Goal: Obtain resource: Download file/media

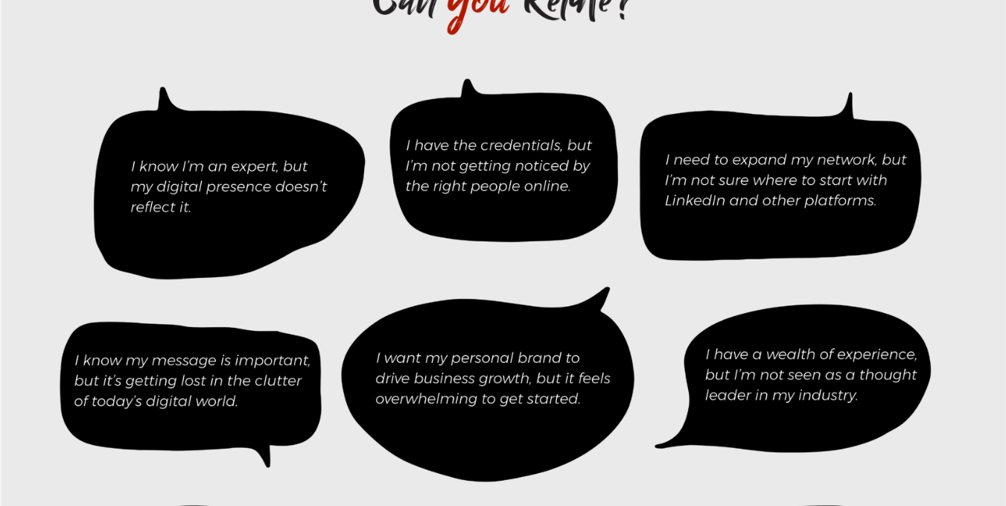
scroll to position [12712, 0]
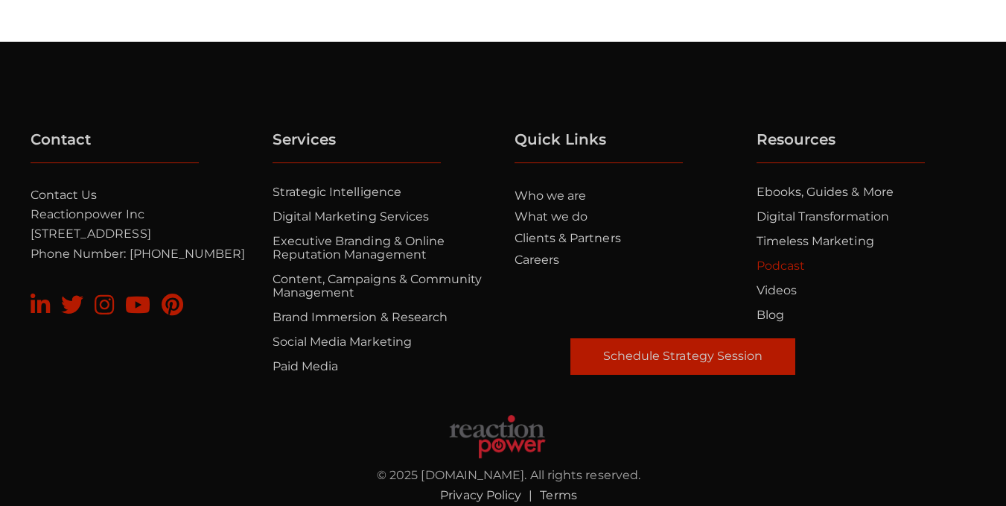
click at [789, 258] on link "Podcast" at bounding box center [781, 265] width 48 height 14
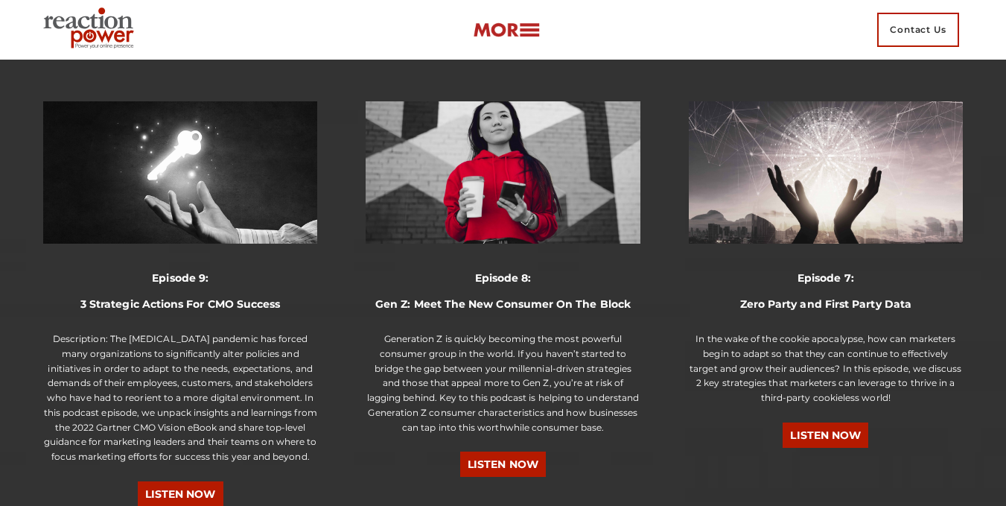
scroll to position [3351, 0]
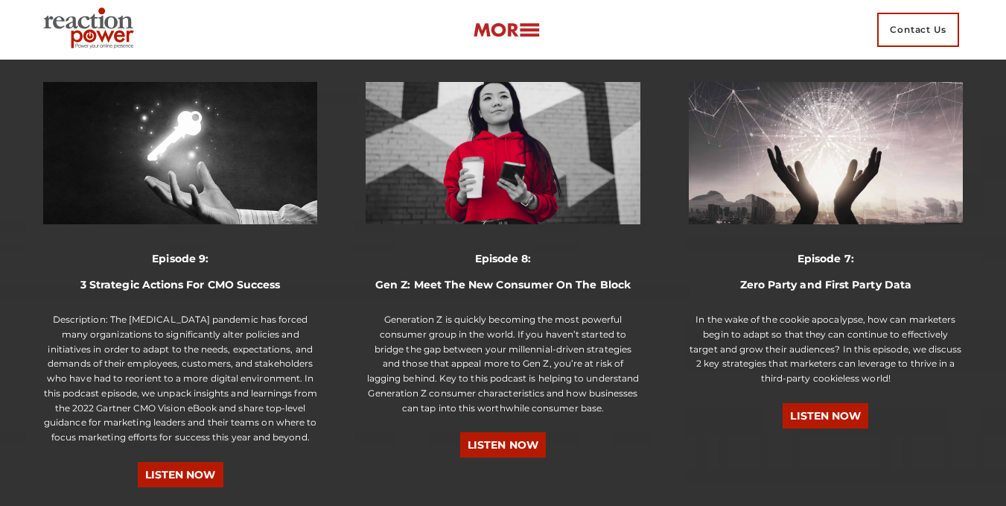
click at [493, 432] on link "LISTEN NOW" at bounding box center [503, 444] width 86 height 25
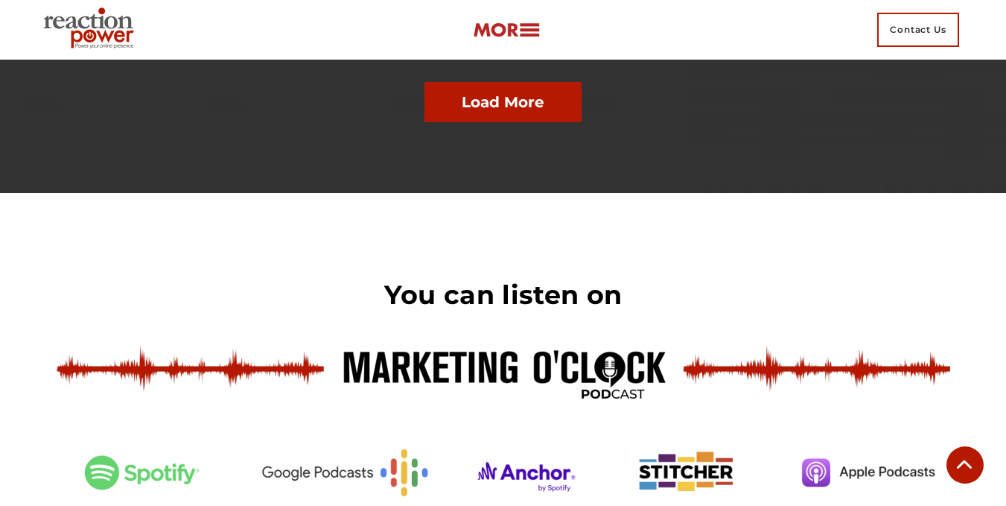
scroll to position [3599, 0]
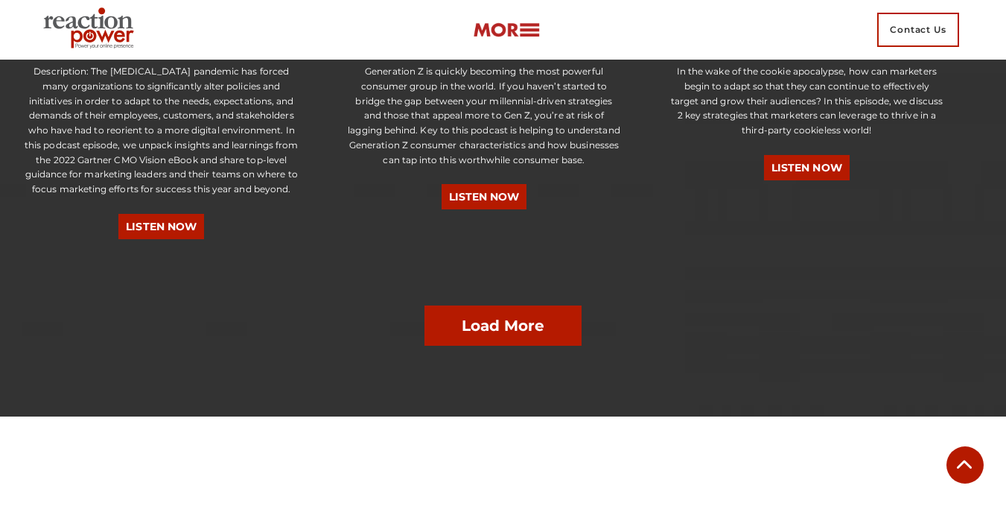
click at [482, 305] on link "Load More" at bounding box center [504, 325] width 158 height 40
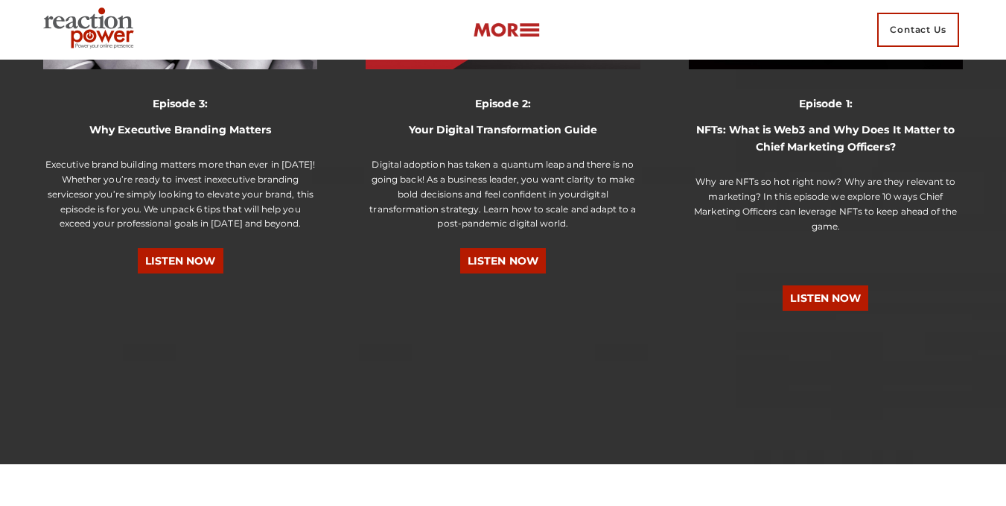
scroll to position [4493, 0]
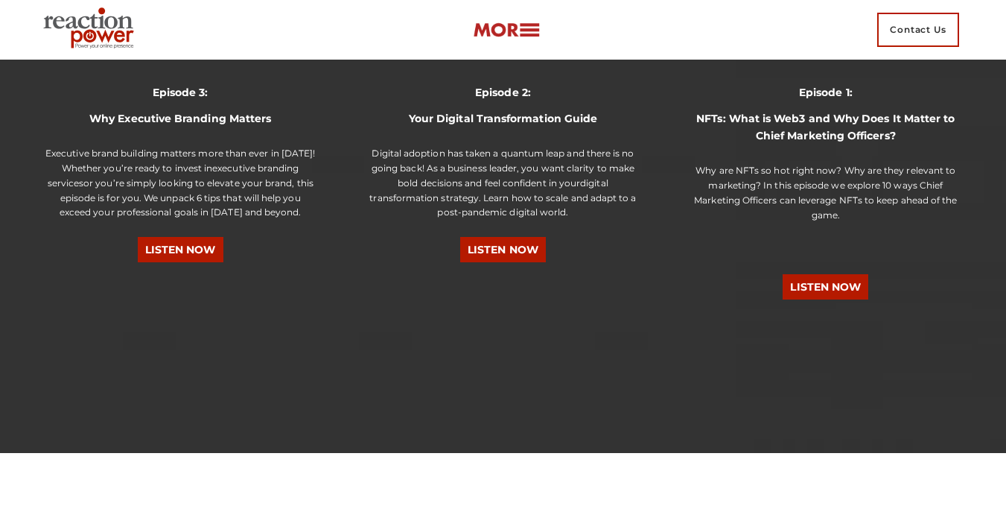
click at [806, 274] on link "LISTEN NOW" at bounding box center [826, 286] width 86 height 25
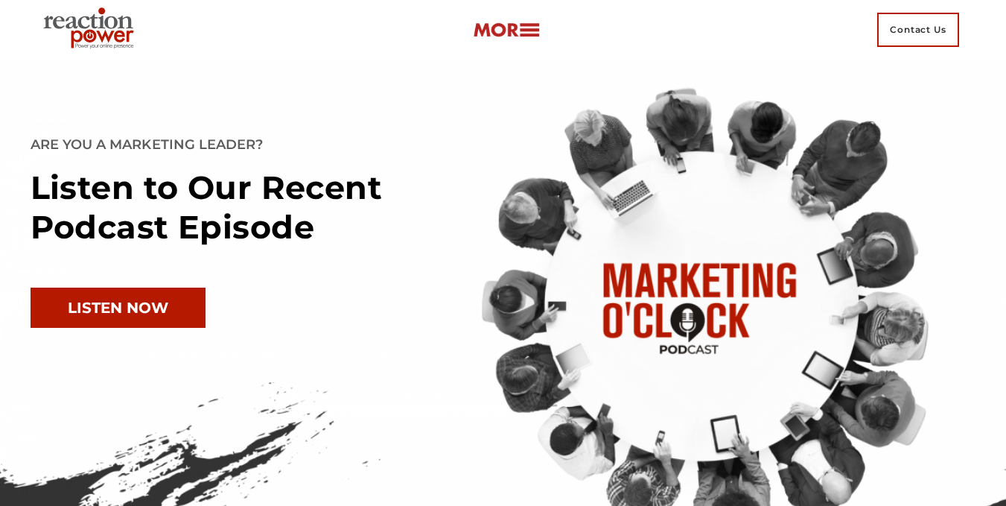
scroll to position [4344, 0]
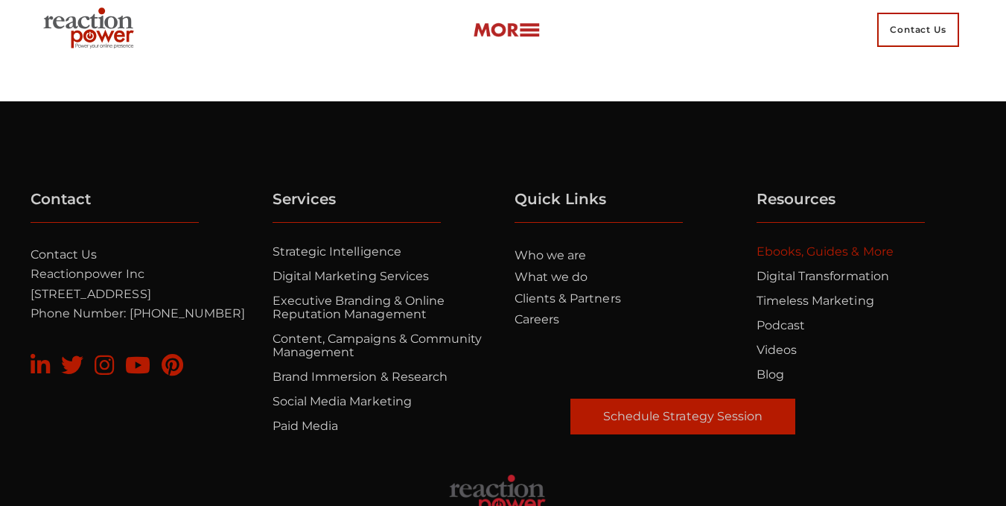
click at [767, 244] on link "Ebooks, Guides & More" at bounding box center [825, 251] width 137 height 14
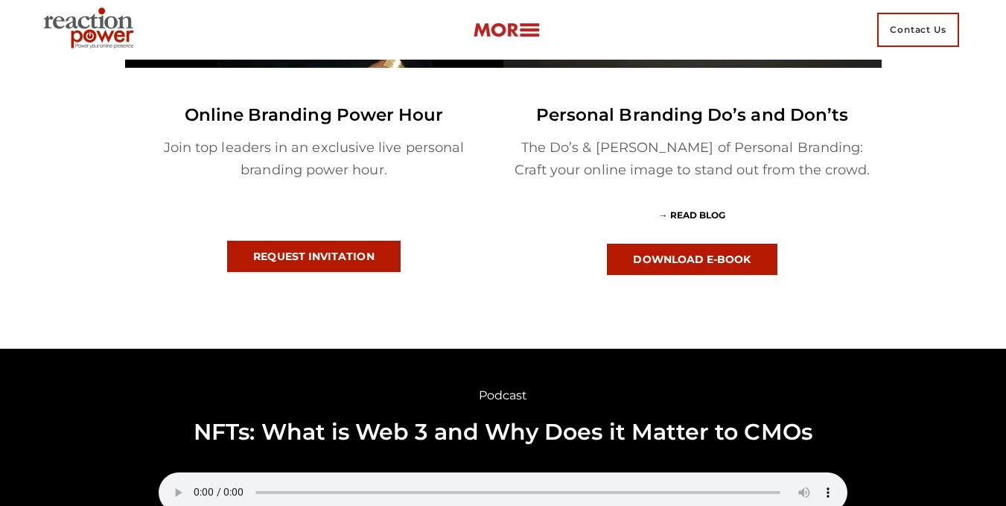
scroll to position [2383, 0]
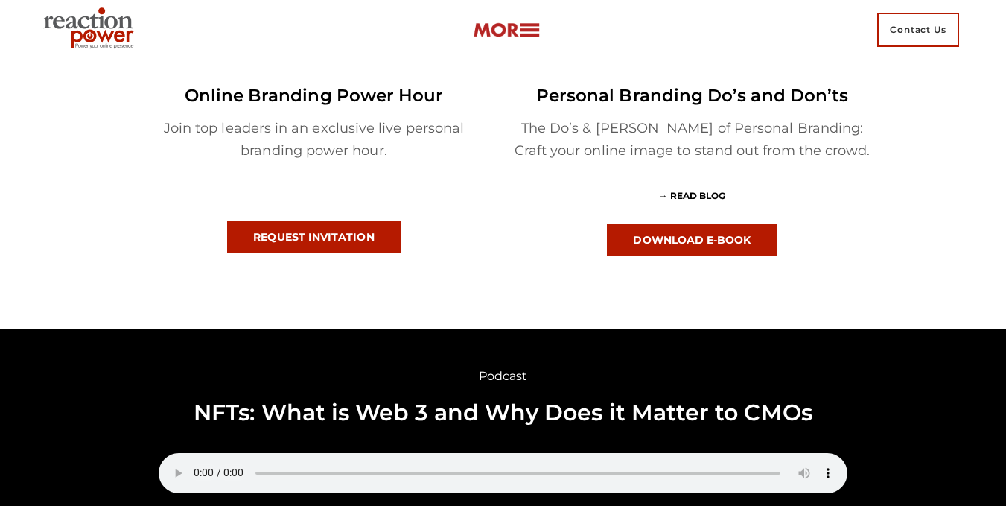
click at [673, 243] on link "DOWNLOAD E-BOOK" at bounding box center [692, 239] width 170 height 31
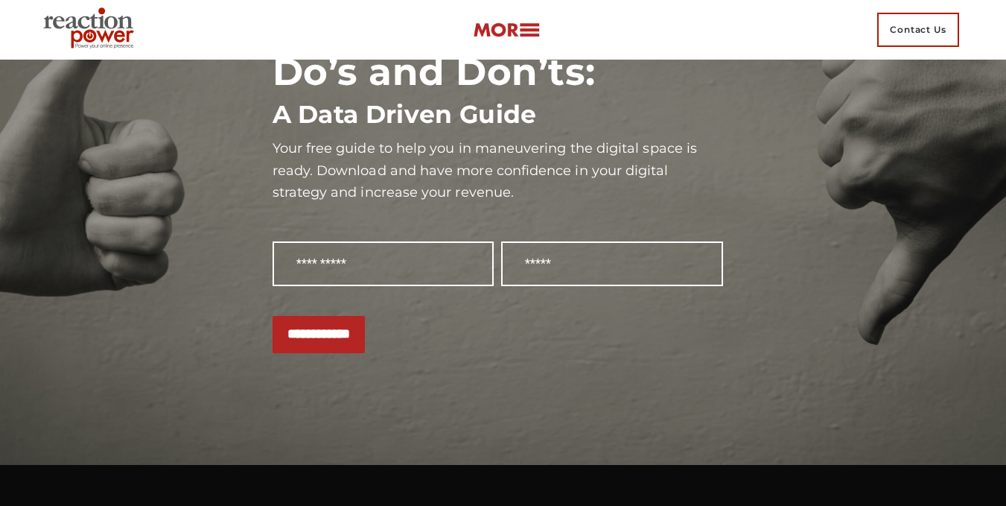
scroll to position [164, 0]
click at [524, 264] on input "Contact form" at bounding box center [612, 264] width 222 height 45
type input "**********"
click at [418, 262] on input "Contact form" at bounding box center [384, 264] width 222 height 45
type input "*********"
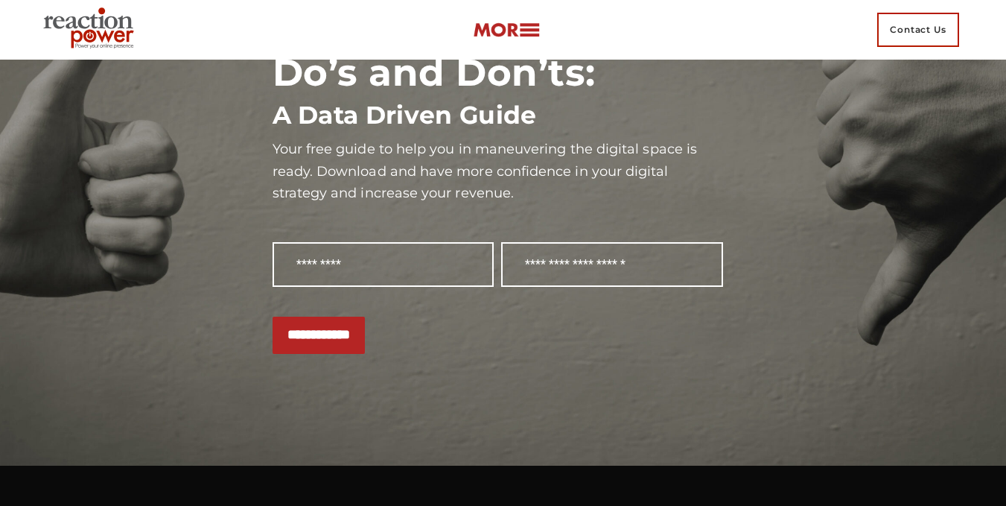
click at [102, 251] on div "**********" at bounding box center [503, 180] width 968 height 346
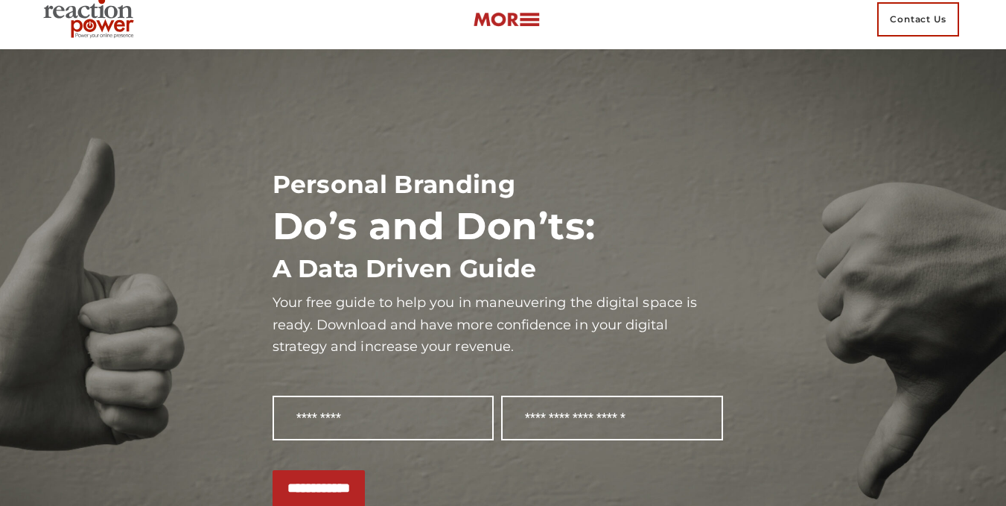
scroll to position [0, 0]
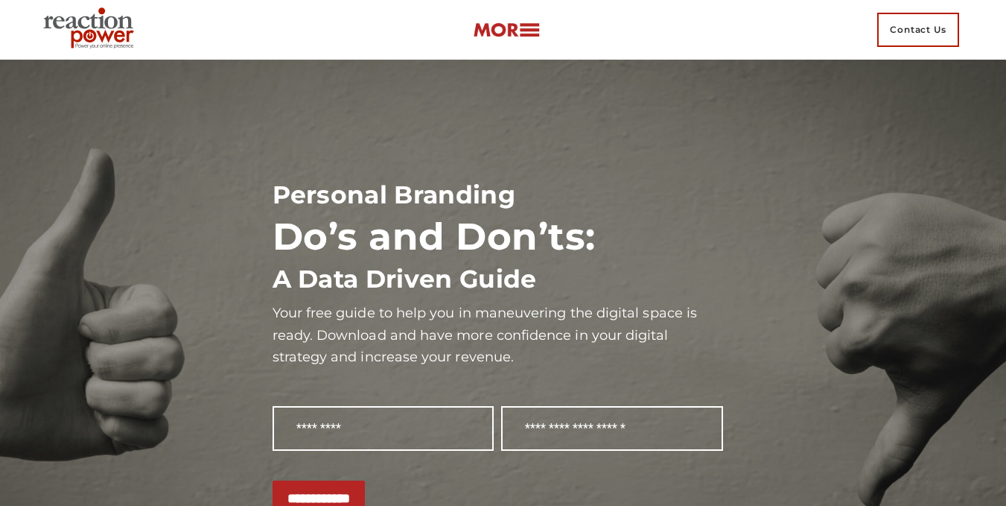
drag, startPoint x: 518, startPoint y: 22, endPoint x: 834, endPoint y: 152, distance: 341.3
click at [836, 153] on section "**********" at bounding box center [503, 345] width 1006 height 570
